Goal: Find specific page/section: Find specific page/section

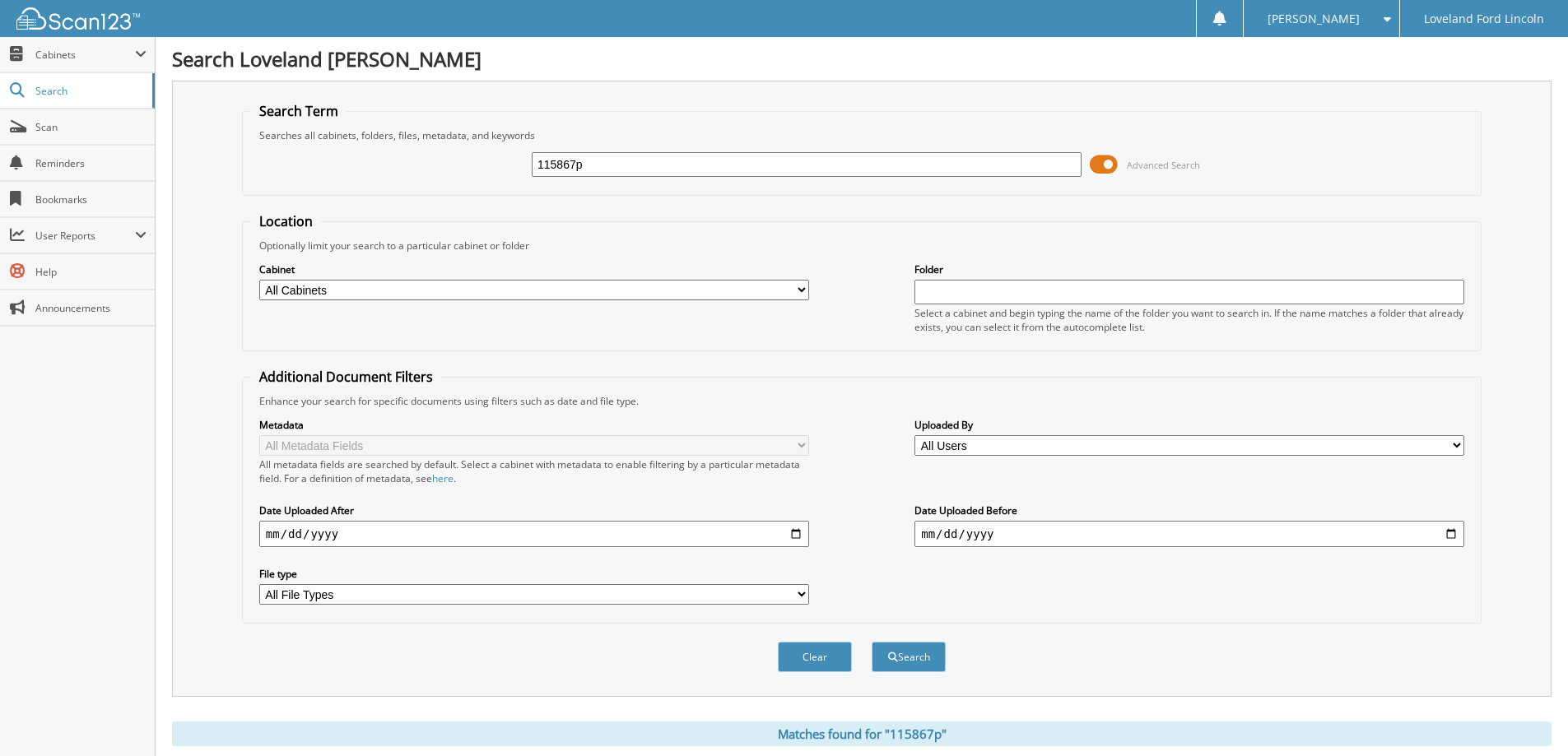
drag, startPoint x: 614, startPoint y: 144, endPoint x: 508, endPoint y: 172, distance: 109.6
click at [508, 172] on div "115867p Advanced Search" at bounding box center [862, 165] width 1221 height 45
drag, startPoint x: 622, startPoint y: 164, endPoint x: 296, endPoint y: 168, distance: 326.0
click at [296, 168] on div "115867p Advanced Search" at bounding box center [862, 165] width 1221 height 45
type input "334731"
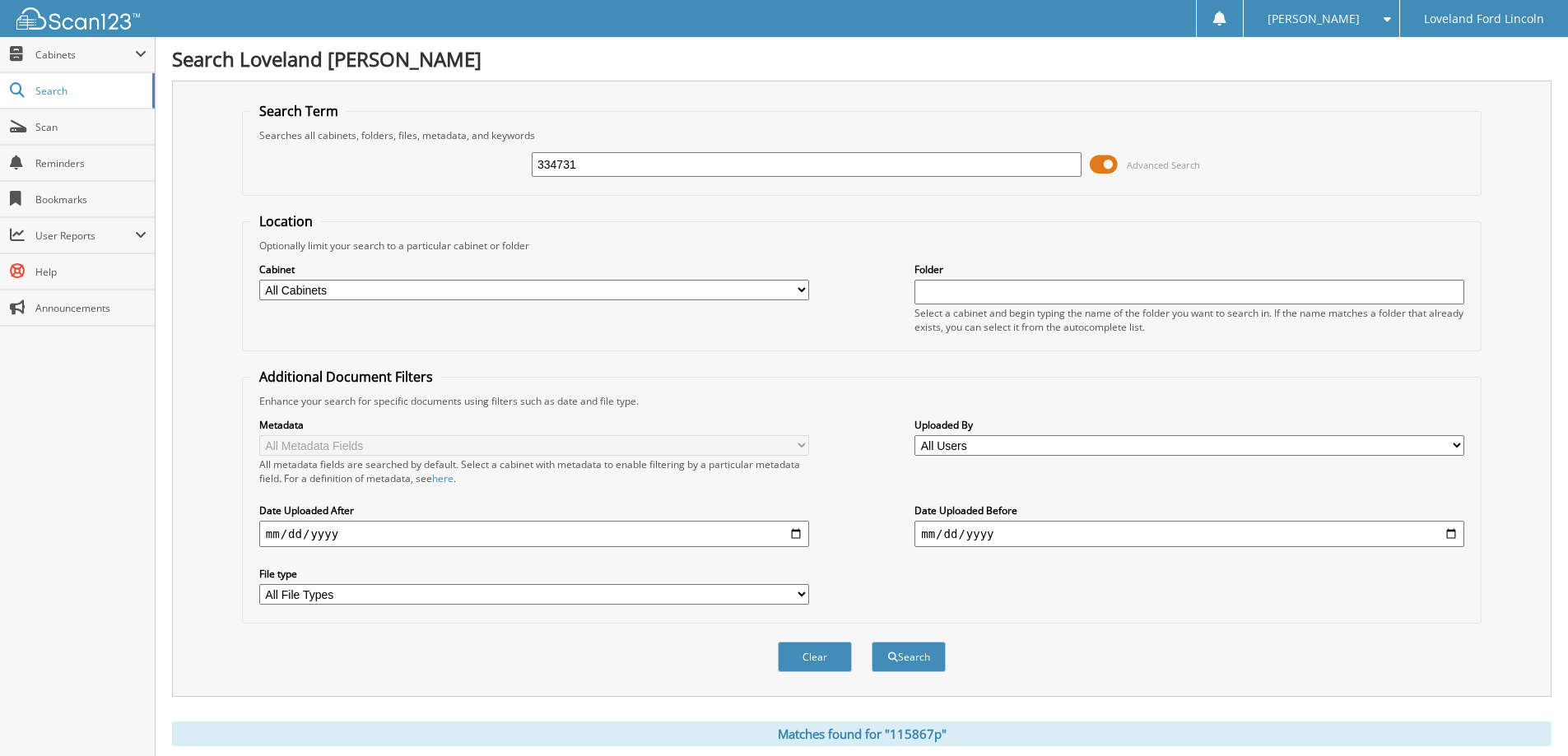
click at [871, 642] on button "Search" at bounding box center [908, 656] width 74 height 30
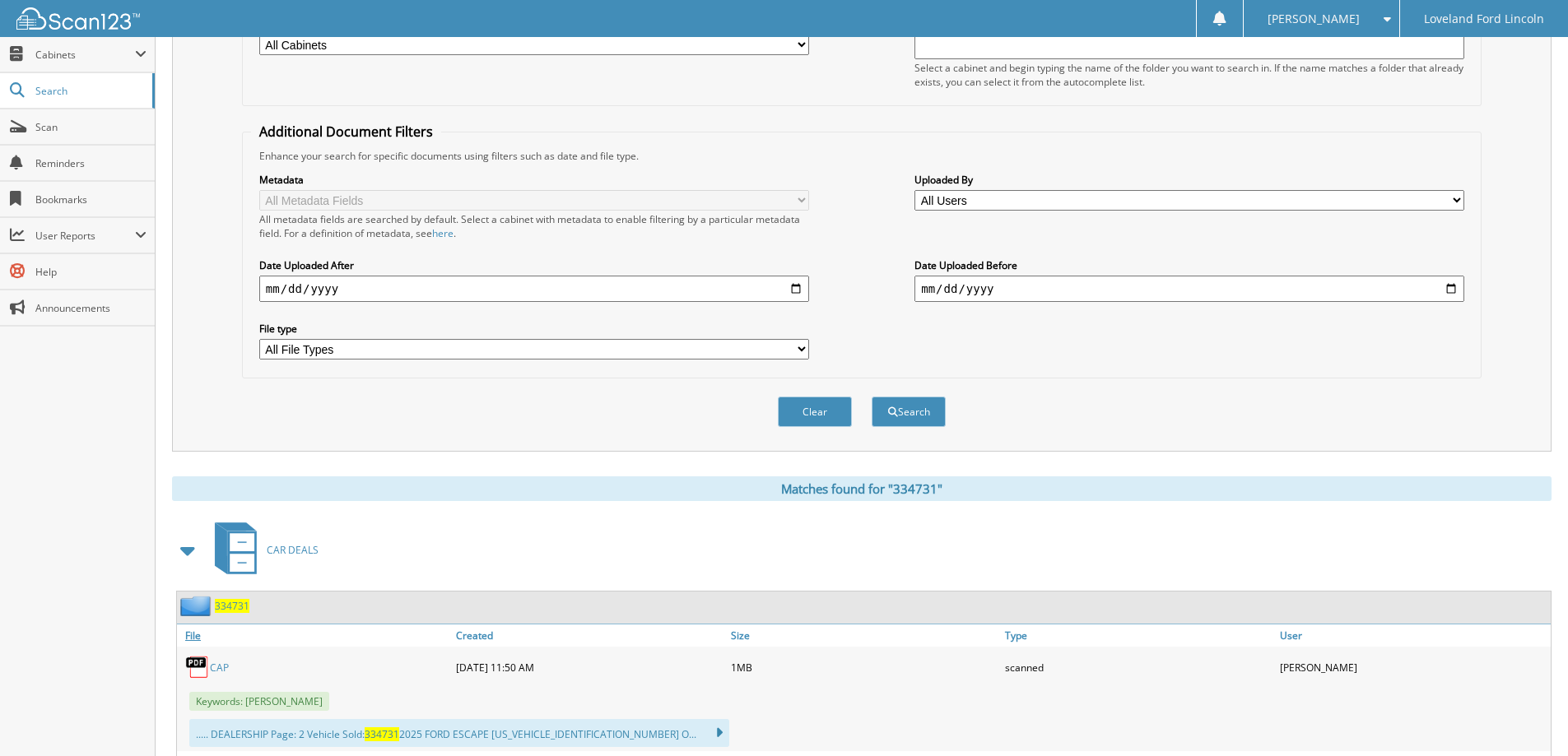
scroll to position [411, 0]
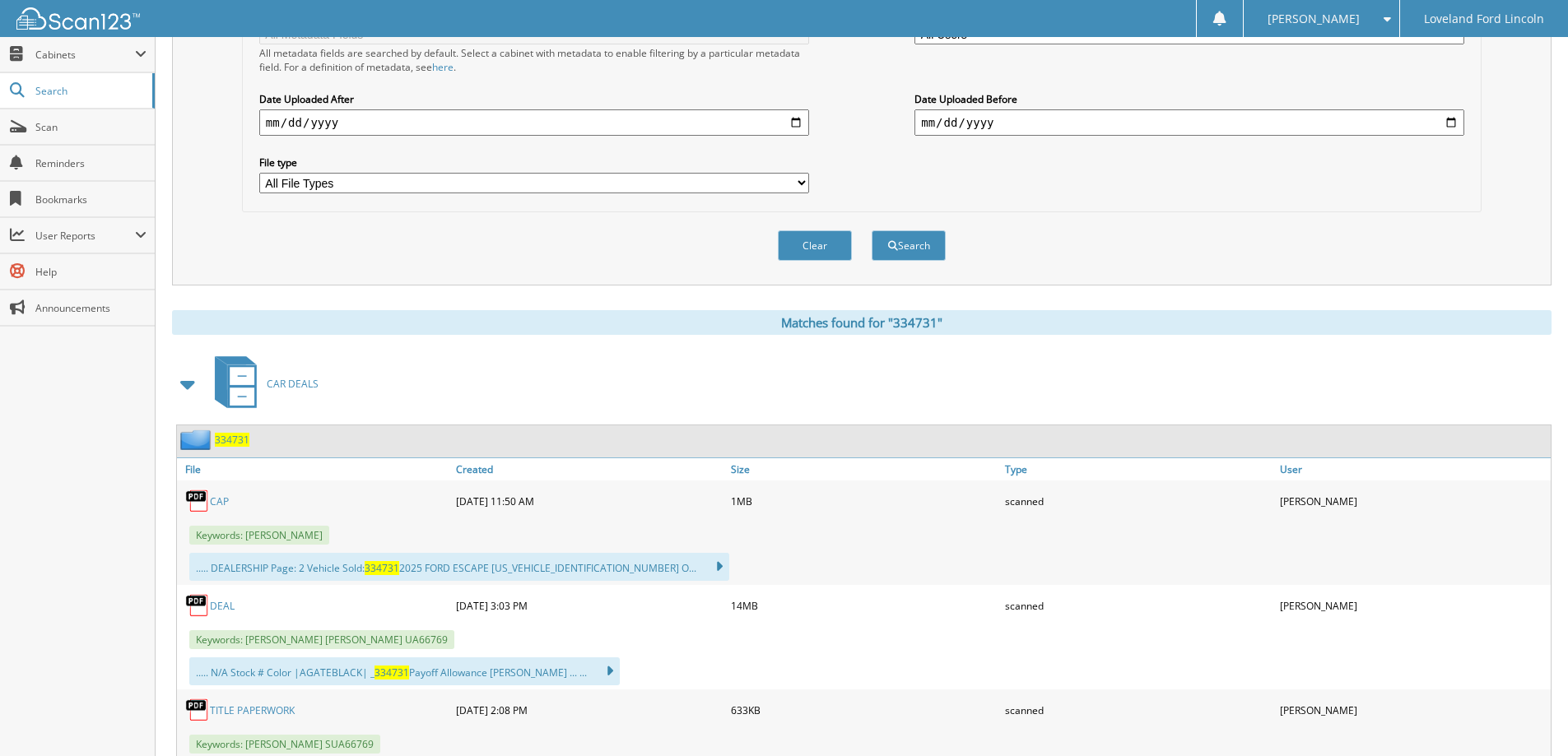
click at [217, 607] on link "DEAL" at bounding box center [222, 605] width 25 height 14
